Goal: Use online tool/utility: Use online tool/utility

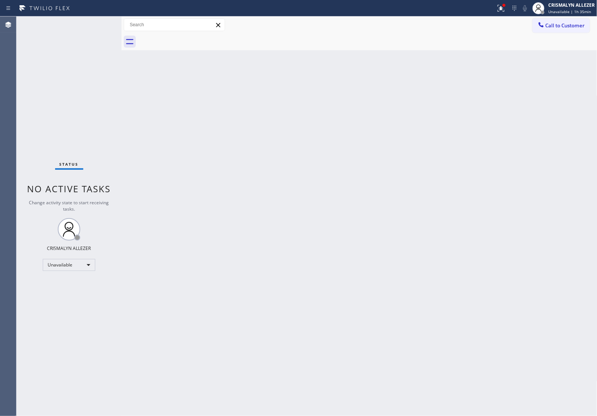
drag, startPoint x: 310, startPoint y: 170, endPoint x: 322, endPoint y: 161, distance: 14.8
click at [310, 170] on div "Back to Dashboard Change Sender ID Customers Technicians Select a contact Outbo…" at bounding box center [360, 217] width 476 height 400
click at [563, 32] on button "Call to Customer" at bounding box center [561, 25] width 57 height 14
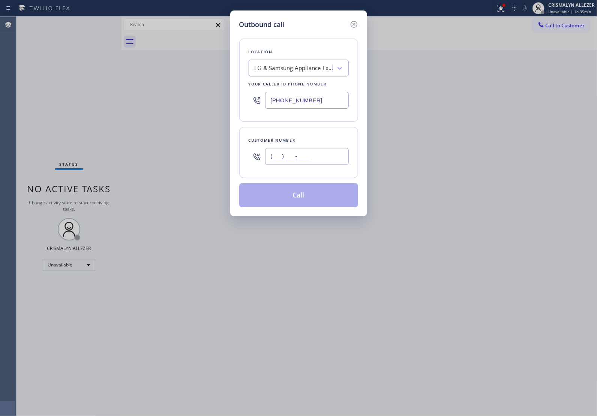
click at [313, 157] on input "(___) ___-____" at bounding box center [307, 156] width 84 height 17
paste input "707) 315-9136"
type input "[PHONE_NUMBER]"
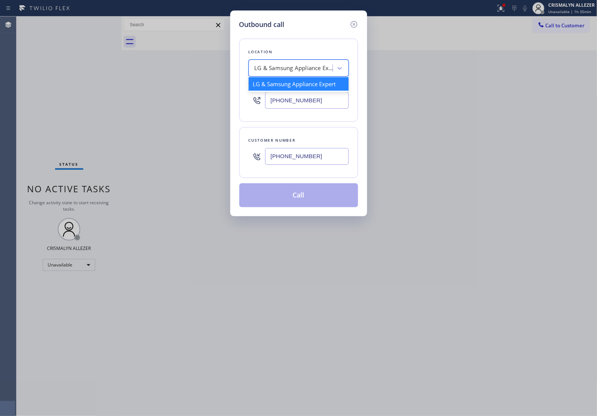
click at [294, 72] on div "LG & Samsung Appliance Expert" at bounding box center [294, 68] width 79 height 9
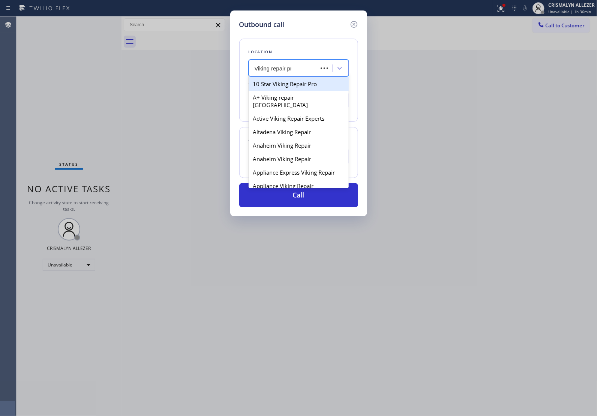
type input "Viking repair pro"
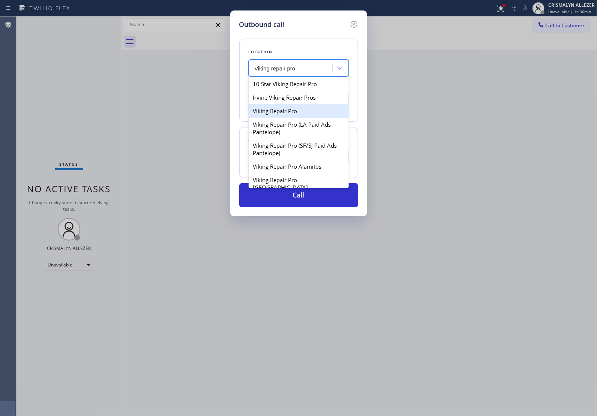
click at [289, 113] on div "Viking Repair Pro" at bounding box center [299, 111] width 100 height 14
type input "[PHONE_NUMBER]"
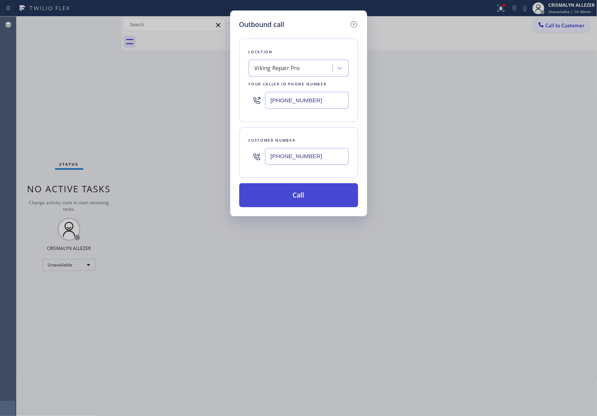
click at [297, 199] on button "Call" at bounding box center [298, 195] width 119 height 24
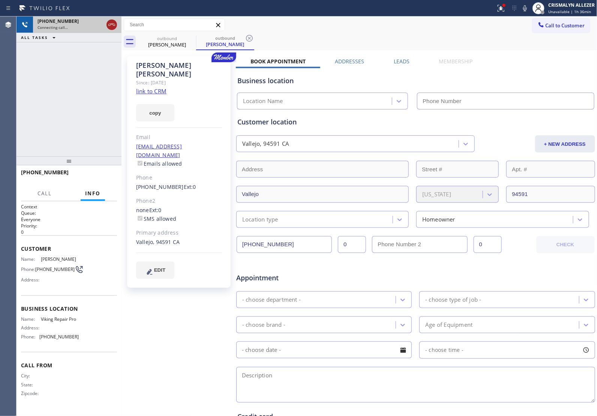
click at [109, 25] on icon at bounding box center [111, 25] width 7 height 2
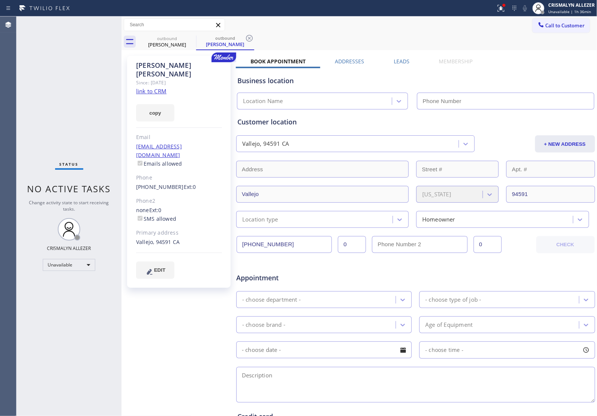
click at [146, 87] on link "link to CRM" at bounding box center [151, 91] width 30 height 8
type input "[PHONE_NUMBER]"
click at [248, 36] on icon at bounding box center [249, 38] width 9 height 9
click at [188, 37] on icon at bounding box center [191, 38] width 9 height 9
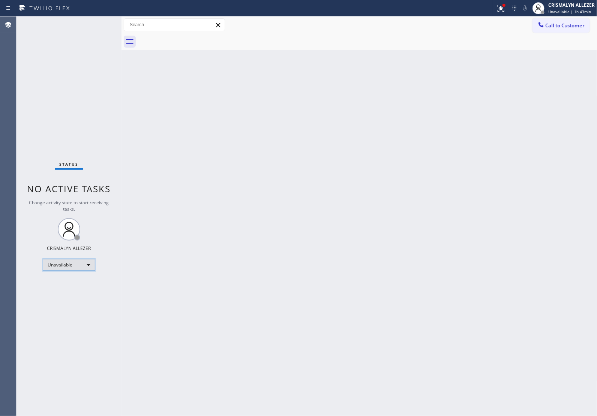
click at [91, 267] on div "Unavailable" at bounding box center [69, 265] width 53 height 12
click at [61, 304] on li "Break" at bounding box center [68, 303] width 51 height 9
